Goal: Task Accomplishment & Management: Manage account settings

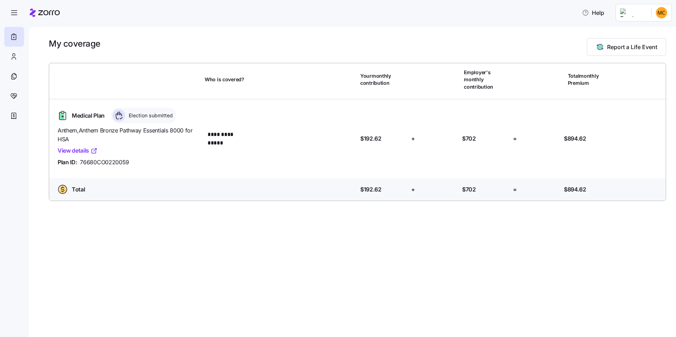
click at [86, 146] on link "View details" at bounding box center [78, 150] width 40 height 9
click at [663, 11] on html "**********" at bounding box center [338, 166] width 676 height 333
click at [658, 43] on div "Log out" at bounding box center [647, 42] width 43 height 11
